Goal: Task Accomplishment & Management: Manage account settings

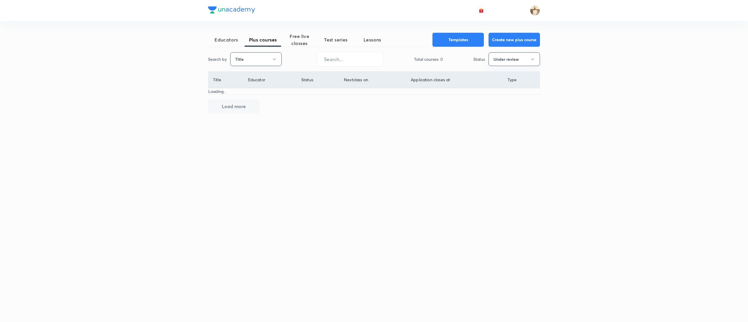
click at [266, 56] on button "Title" at bounding box center [255, 59] width 51 height 14
click at [253, 87] on span "Username" at bounding box center [256, 88] width 44 height 6
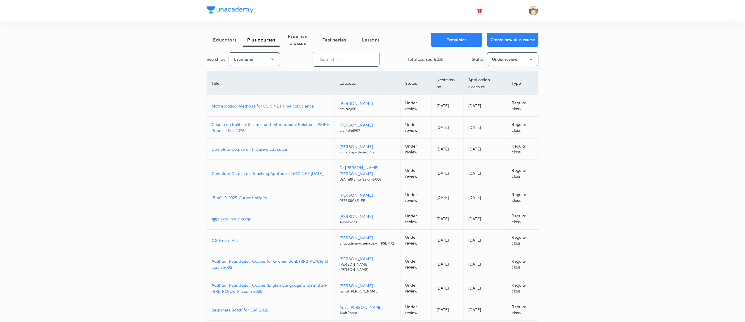
click at [343, 52] on input "text" at bounding box center [346, 59] width 66 height 15
paste input "unacademy-user-qu2bh0qwc41i"
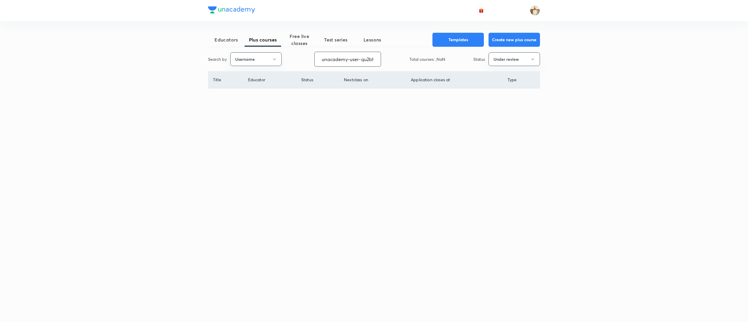
scroll to position [0, 20]
type input "unacademy-user-qu2bh0qwc41i"
click at [507, 63] on button "Under review" at bounding box center [514, 59] width 51 height 14
click at [497, 107] on span "Live" at bounding box center [515, 110] width 44 height 6
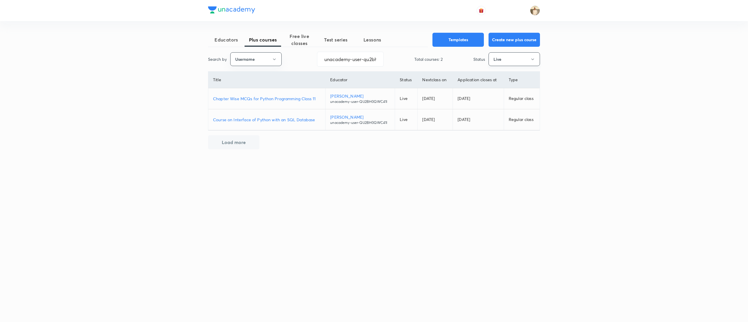
click at [522, 64] on button "Live" at bounding box center [514, 59] width 51 height 14
click at [500, 96] on span "Under review" at bounding box center [515, 99] width 44 height 6
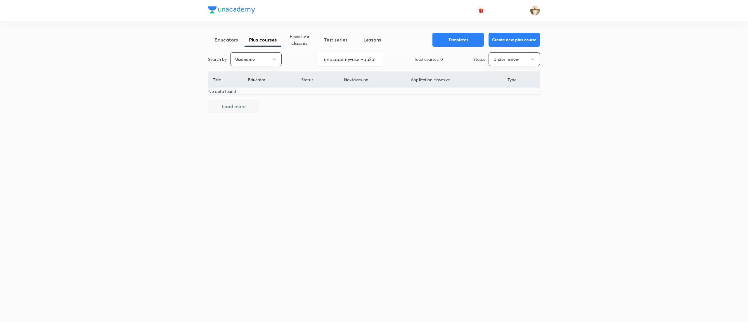
click at [527, 48] on div "Educators Plus courses Free live classes Test series Lessons Templates Create n…" at bounding box center [374, 132] width 332 height 198
click at [524, 57] on button "Under review" at bounding box center [514, 59] width 51 height 14
click at [497, 107] on span "Live" at bounding box center [515, 110] width 44 height 6
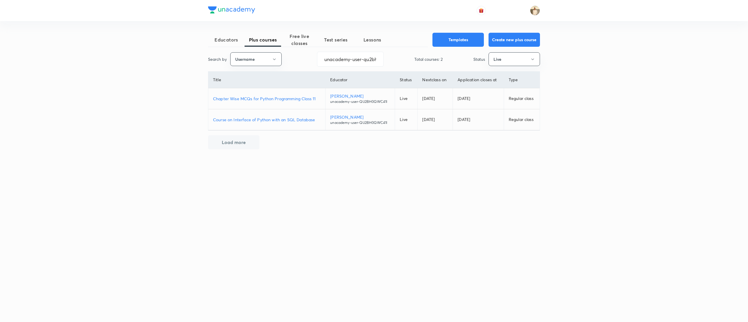
click at [281, 98] on p "Chapter Wise MCQs for Python Programming Class 11" at bounding box center [267, 99] width 108 height 6
click at [287, 118] on p "Course on Interface of Python with an SQL Database" at bounding box center [267, 120] width 108 height 6
